Goal: Task Accomplishment & Management: Use online tool/utility

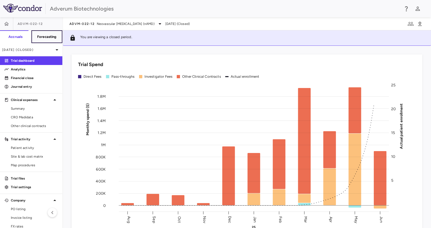
click at [48, 36] on h6 "Forecasting" at bounding box center [47, 36] width 20 height 5
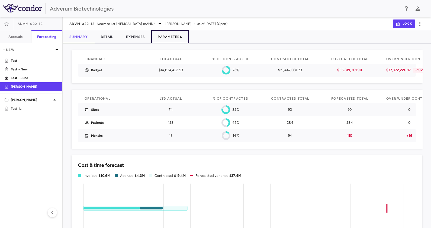
click at [160, 36] on button "Parameters" at bounding box center [169, 36] width 37 height 13
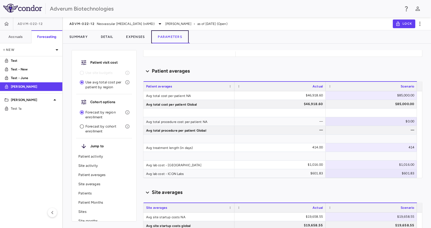
scroll to position [186, 0]
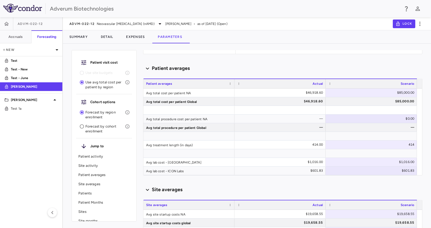
click at [422, 107] on div "Patient visit cost Use site budgets Use avg total cost per patient by region Co…" at bounding box center [247, 138] width 368 height 180
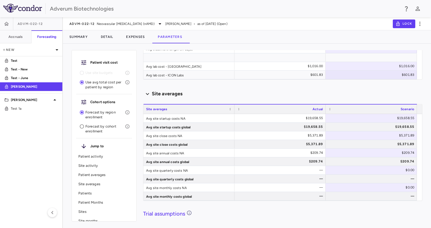
scroll to position [298, 0]
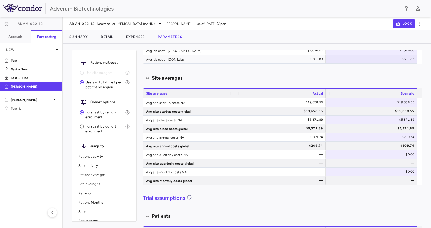
drag, startPoint x: 423, startPoint y: 124, endPoint x: 420, endPoint y: 125, distance: 3.1
click at [420, 125] on div "Patient visit cost Use site budgets Use avg total cost per patient by region Co…" at bounding box center [247, 138] width 368 height 180
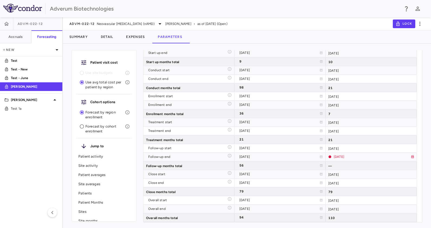
scroll to position [0, 0]
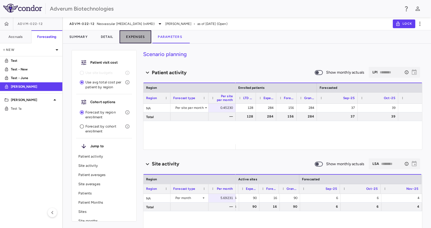
click at [137, 37] on button "Expenses" at bounding box center [136, 36] width 32 height 13
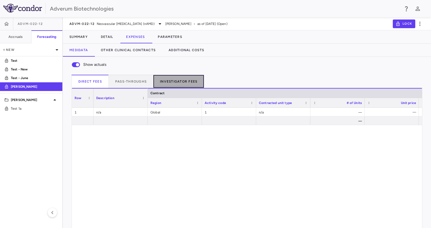
click at [175, 79] on button "Investigator Fees" at bounding box center [178, 81] width 51 height 13
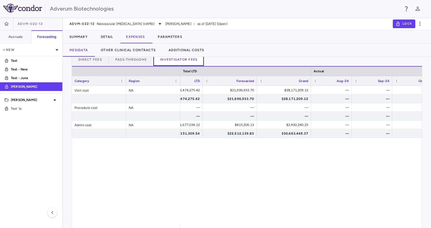
scroll to position [0, 115]
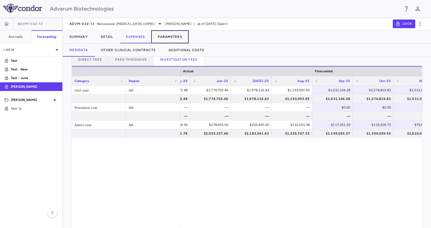
click at [170, 34] on button "Parameters" at bounding box center [169, 36] width 37 height 13
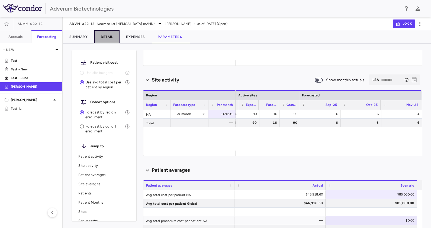
click at [109, 39] on button "Detail" at bounding box center [106, 36] width 25 height 13
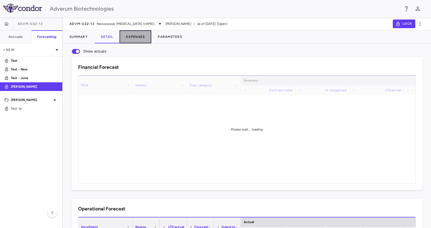
click at [132, 36] on button "Expenses" at bounding box center [136, 36] width 32 height 13
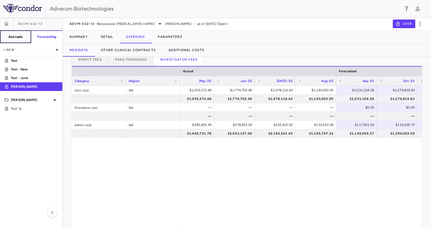
click at [18, 39] on button "Accruals" at bounding box center [15, 36] width 31 height 13
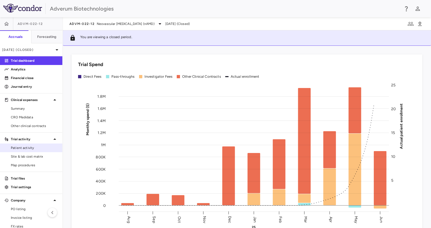
click at [37, 148] on span "Patient activity" at bounding box center [34, 148] width 47 height 5
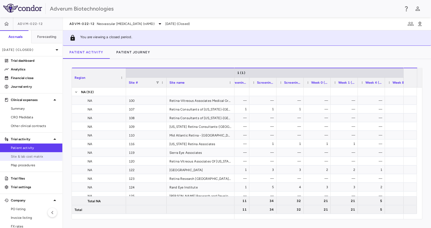
click at [41, 160] on link "Site & lab cost matrix" at bounding box center [31, 157] width 62 height 8
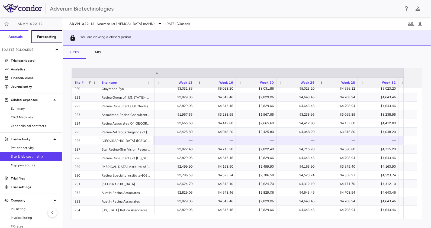
click at [47, 37] on h6 "Forecasting" at bounding box center [47, 36] width 20 height 5
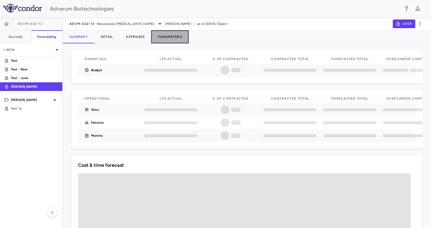
click at [171, 36] on button "Parameters" at bounding box center [169, 36] width 37 height 13
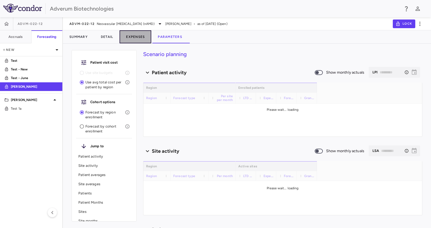
click at [139, 34] on button "Expenses" at bounding box center [136, 36] width 32 height 13
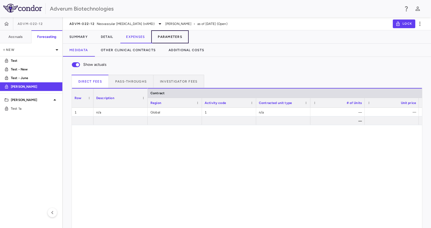
click at [182, 36] on button "Parameters" at bounding box center [169, 36] width 37 height 13
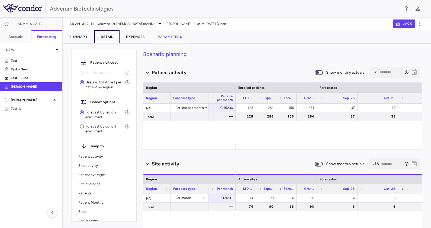
click at [107, 35] on button "Detail" at bounding box center [106, 36] width 25 height 13
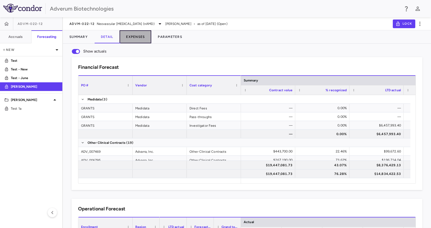
click at [129, 39] on button "Expenses" at bounding box center [136, 36] width 32 height 13
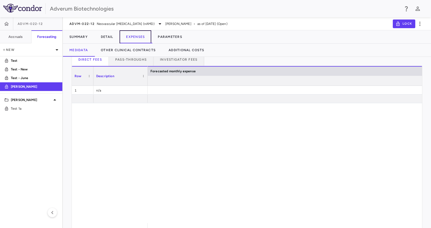
scroll to position [0, 3563]
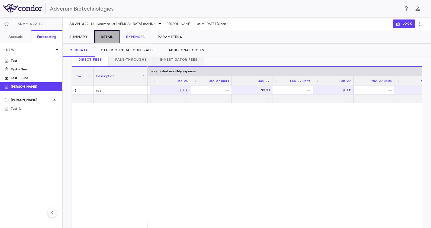
click at [111, 36] on button "Detail" at bounding box center [106, 36] width 25 height 13
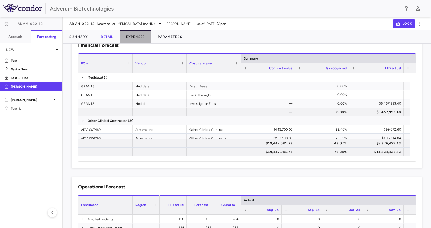
click at [140, 37] on button "Expenses" at bounding box center [136, 36] width 32 height 13
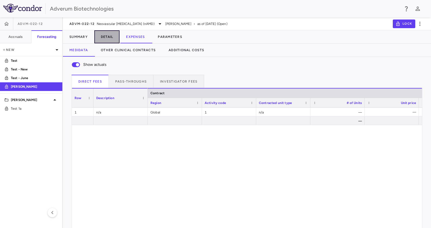
click at [119, 36] on button "Detail" at bounding box center [106, 36] width 25 height 13
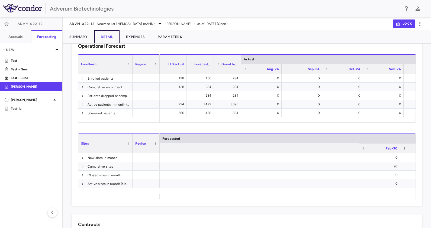
scroll to position [0, 3419]
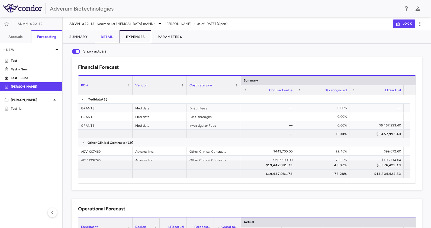
click at [134, 33] on button "Expenses" at bounding box center [136, 36] width 32 height 13
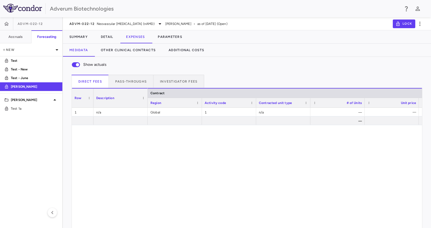
click at [187, 73] on div "Show actuals Direct Fees Pass-throughs Investigator Fees Service Category Drag …" at bounding box center [247, 154] width 368 height 194
click at [187, 79] on button "Investigator Fees" at bounding box center [178, 81] width 51 height 13
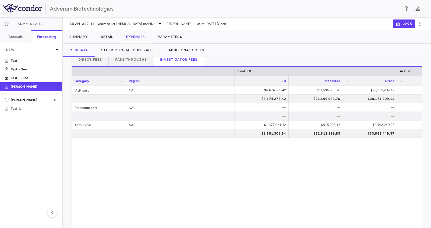
click at [196, 224] on div "Category Region Total LTD Actual LTD" at bounding box center [247, 147] width 350 height 162
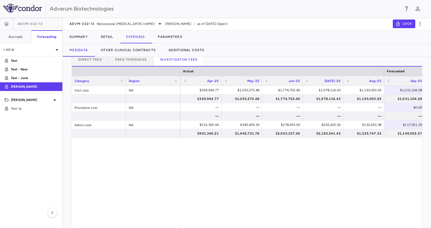
scroll to position [0, 613]
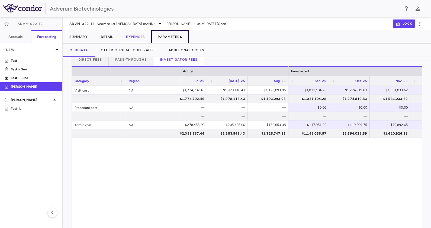
click at [163, 35] on button "Parameters" at bounding box center [169, 36] width 37 height 13
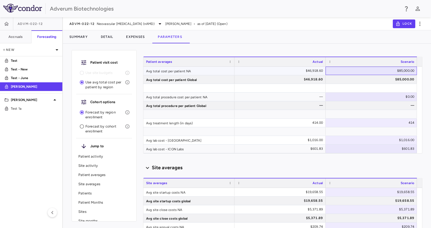
click at [392, 71] on div "$85,000.00" at bounding box center [372, 70] width 84 height 9
click at [392, 71] on input "*****" at bounding box center [375, 71] width 83 height 9
type input "*****"
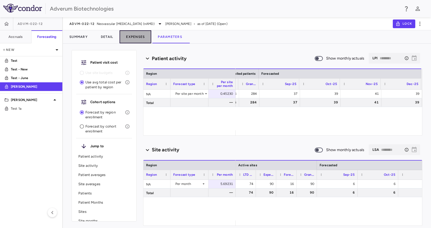
click at [138, 38] on button "Expenses" at bounding box center [136, 36] width 32 height 13
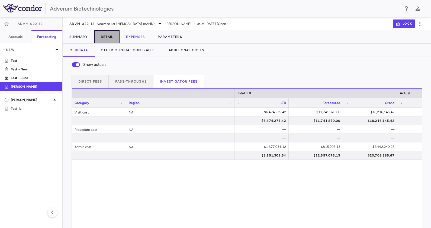
click at [108, 36] on button "Detail" at bounding box center [106, 36] width 25 height 13
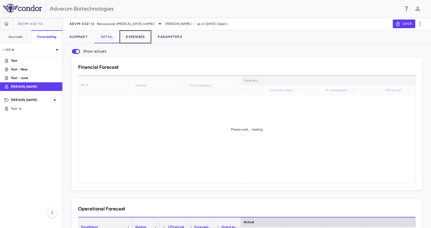
click at [129, 38] on button "Expenses" at bounding box center [136, 36] width 32 height 13
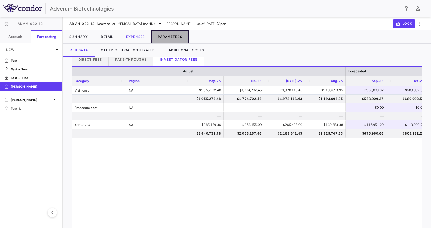
click at [167, 38] on button "Parameters" at bounding box center [169, 36] width 37 height 13
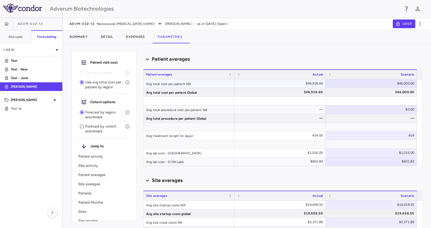
click at [384, 83] on div "$46,000.00" at bounding box center [372, 83] width 84 height 9
click at [384, 83] on input "*****" at bounding box center [375, 84] width 83 height 9
type input "*****"
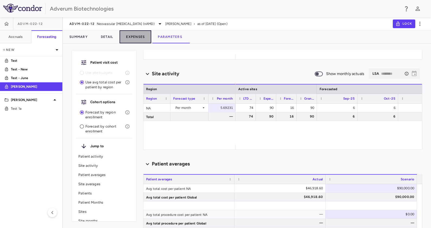
click at [137, 37] on button "Expenses" at bounding box center [136, 36] width 32 height 13
